Goal: Check status

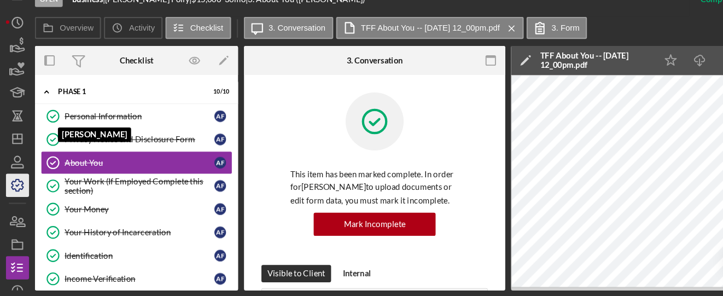
scroll to position [137, 0]
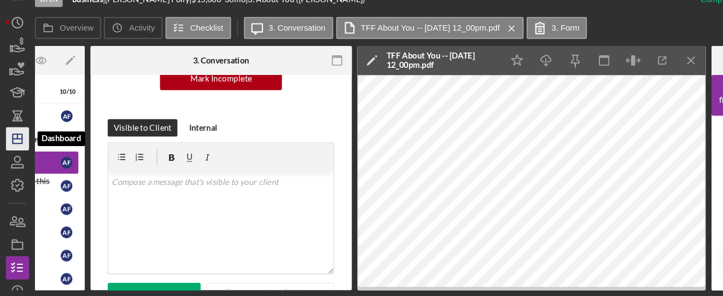
click at [18, 142] on icon "Icon/Dashboard" at bounding box center [16, 147] width 27 height 27
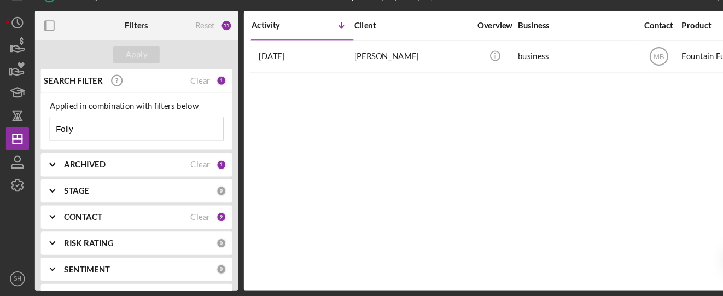
drag, startPoint x: 92, startPoint y: 133, endPoint x: 39, endPoint y: 137, distance: 53.2
click at [39, 137] on div "Applied in combination with filters below Folly Icon/Menu Close" at bounding box center [128, 131] width 181 height 54
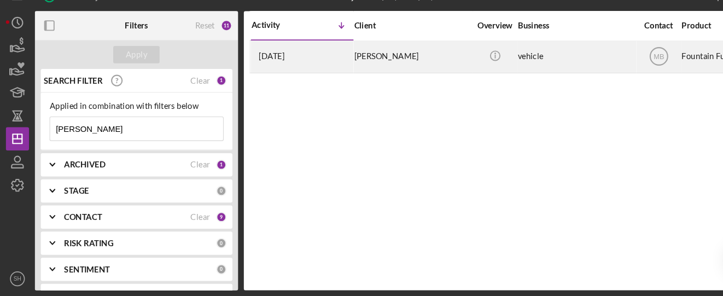
type input "[PERSON_NAME]"
click at [345, 78] on div "[PERSON_NAME]" at bounding box center [388, 70] width 109 height 29
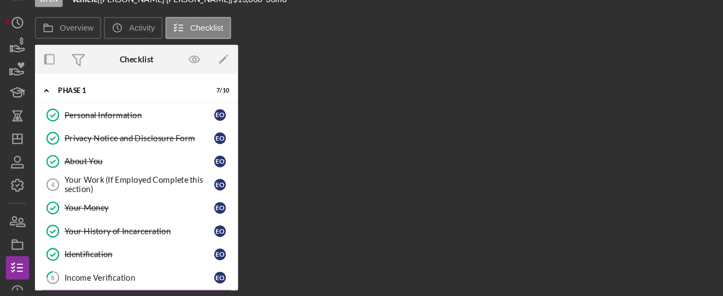
scroll to position [49, 0]
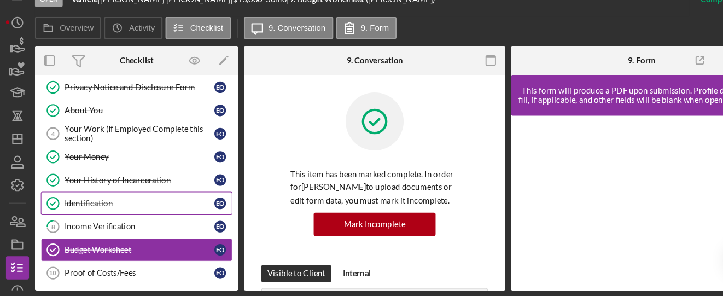
click at [97, 214] on link "Identification Identification E O" at bounding box center [128, 208] width 181 height 22
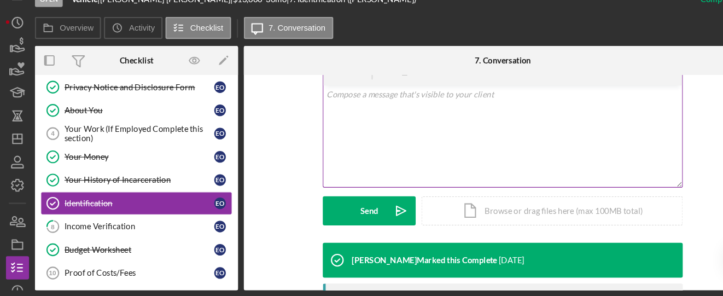
scroll to position [275, 0]
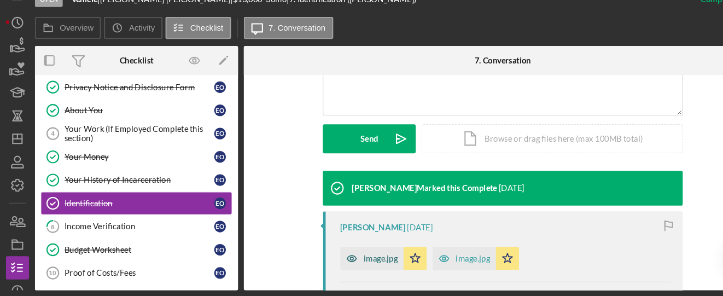
click at [347, 260] on div "image.jpg" at bounding box center [358, 260] width 32 height 9
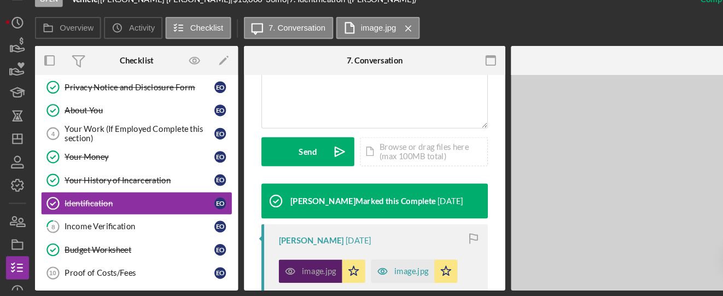
scroll to position [287, 0]
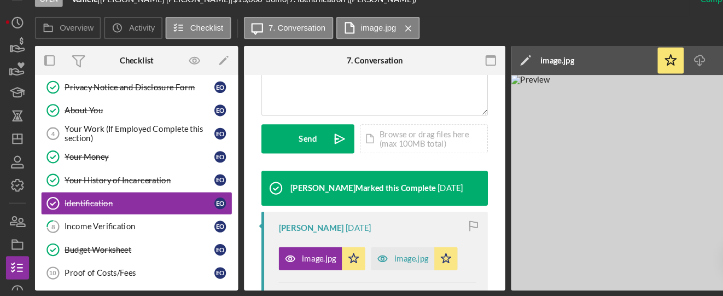
click at [545, 191] on img at bounding box center [645, 189] width 328 height 203
click at [515, 255] on img at bounding box center [645, 189] width 328 height 203
click at [468, 254] on div "This item has been marked complete. In order for [PERSON_NAME] to upload docume…" at bounding box center [353, 181] width 246 height 760
click at [637, 222] on img at bounding box center [645, 189] width 328 height 203
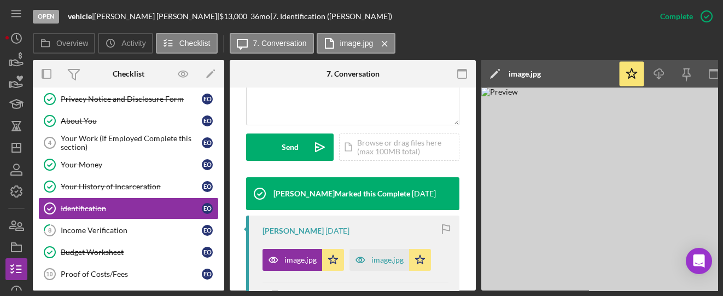
scroll to position [47, 0]
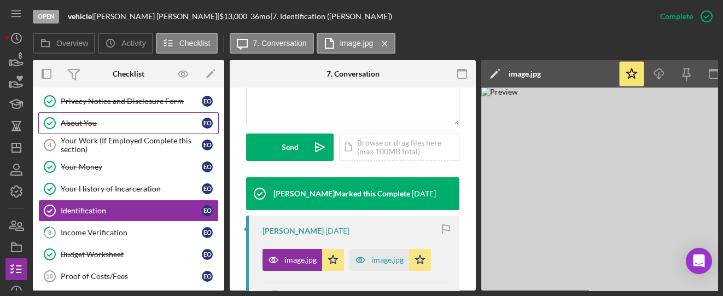
click at [100, 121] on div "About You" at bounding box center [131, 123] width 141 height 9
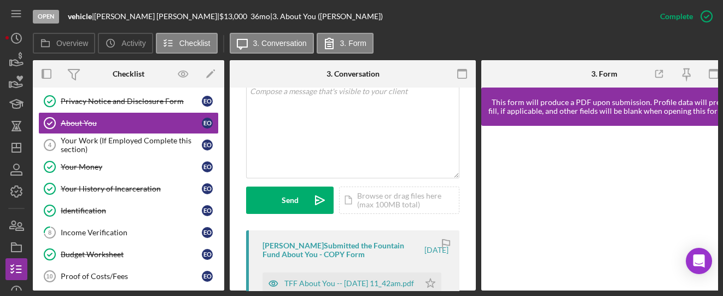
scroll to position [292, 0]
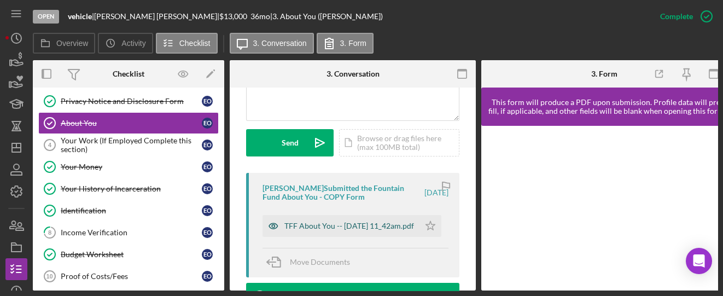
click at [306, 225] on div "TFF About You -- [DATE] 11_42am.pdf" at bounding box center [349, 226] width 130 height 9
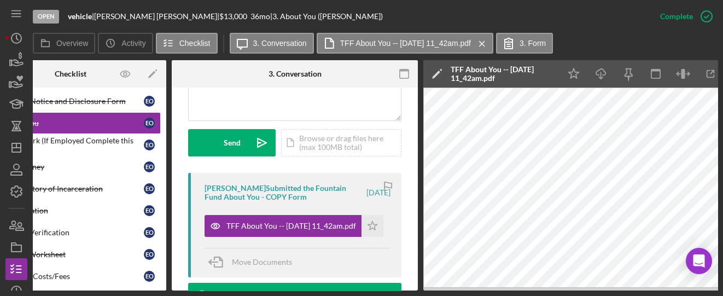
scroll to position [0, 56]
